Goal: Communication & Community: Answer question/provide support

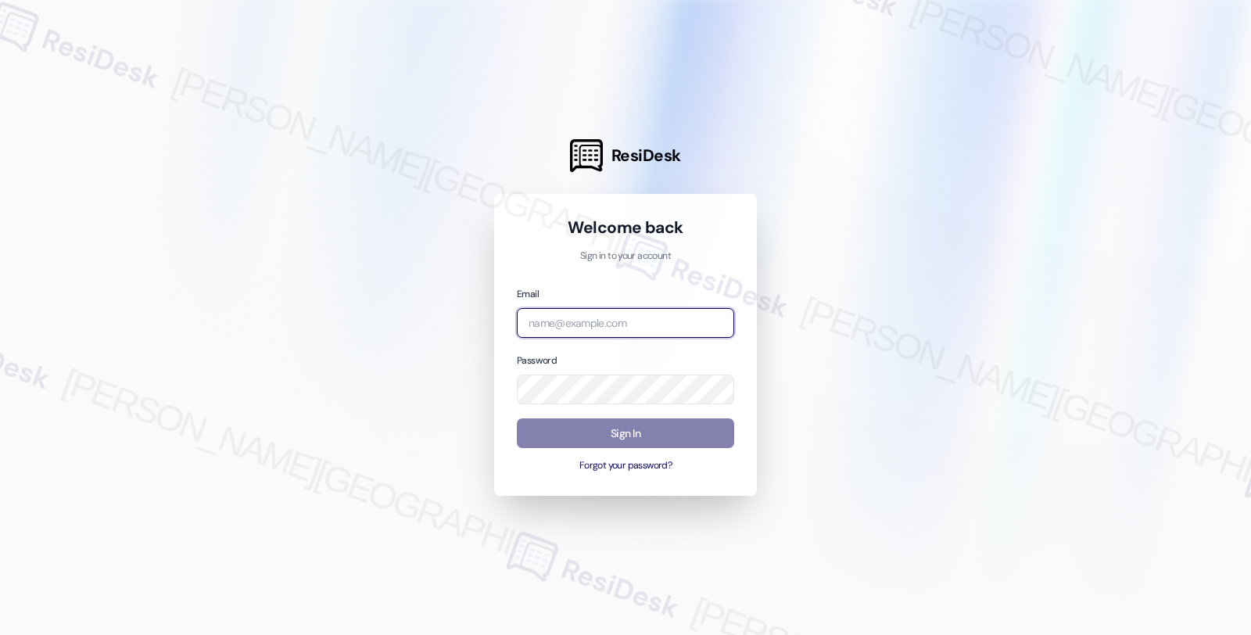
click at [637, 315] on input "email" at bounding box center [625, 323] width 217 height 31
type input "m"
type input "[EMAIL_ADDRESS][PERSON_NAME][DOMAIN_NAME]"
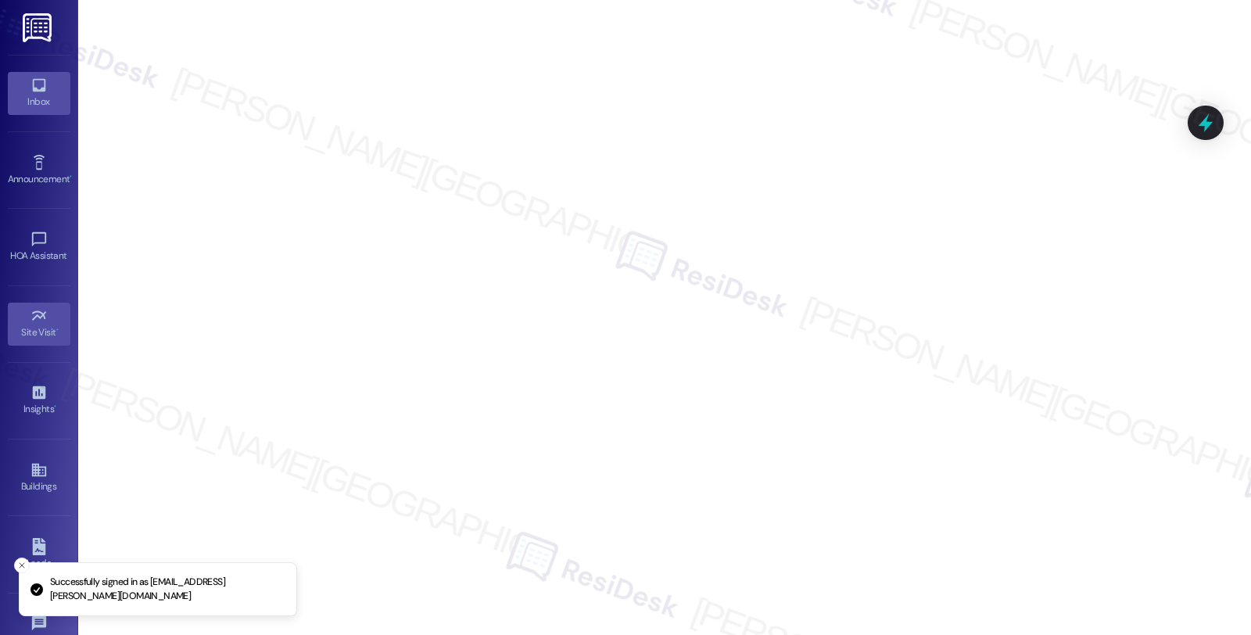
drag, startPoint x: 34, startPoint y: 99, endPoint x: 40, endPoint y: 88, distance: 13.3
click at [34, 99] on div "Inbox" at bounding box center [39, 102] width 78 height 16
